Goal: Check status: Check status

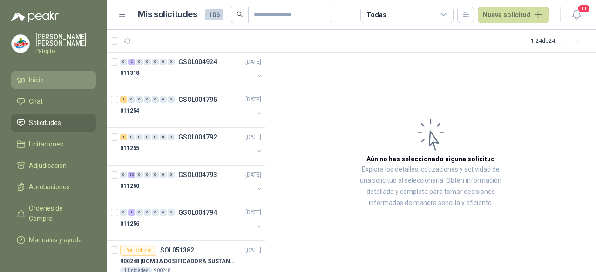
click at [53, 77] on li "Inicio" at bounding box center [54, 80] width 74 height 10
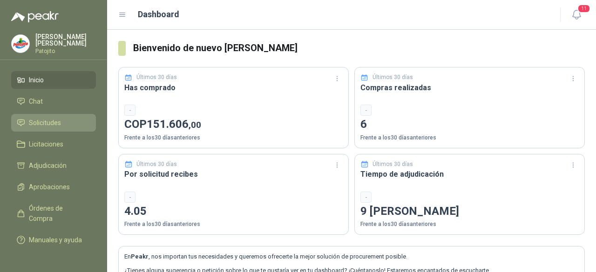
click at [54, 121] on span "Solicitudes" at bounding box center [45, 123] width 32 height 10
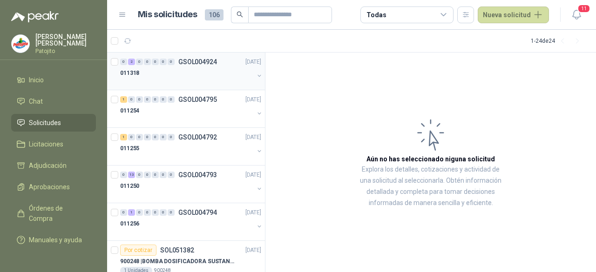
click at [189, 78] on div "011318" at bounding box center [187, 73] width 134 height 11
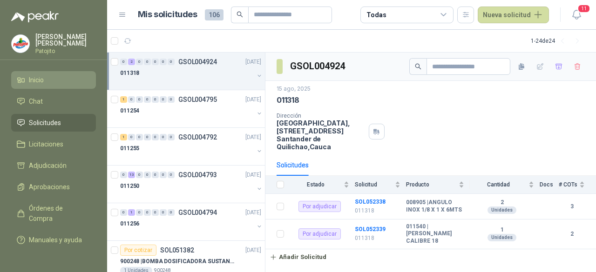
drag, startPoint x: 57, startPoint y: 80, endPoint x: 102, endPoint y: 71, distance: 45.7
click at [56, 80] on li "Inicio" at bounding box center [54, 80] width 74 height 10
